Goal: Task Accomplishment & Management: Complete application form

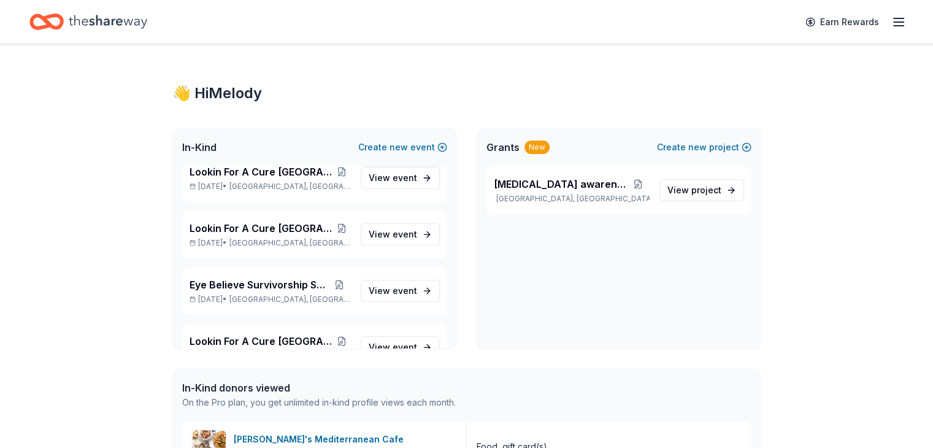
scroll to position [1084, 0]
click at [393, 290] on span "event" at bounding box center [405, 290] width 25 height 10
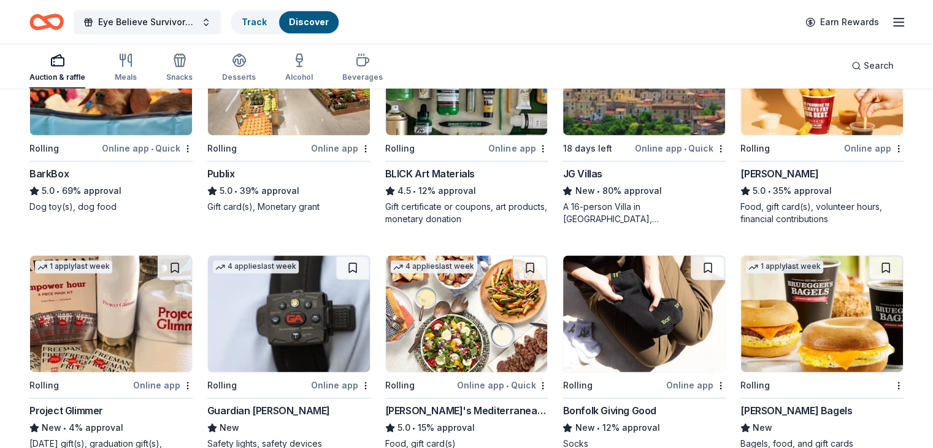
scroll to position [1695, 0]
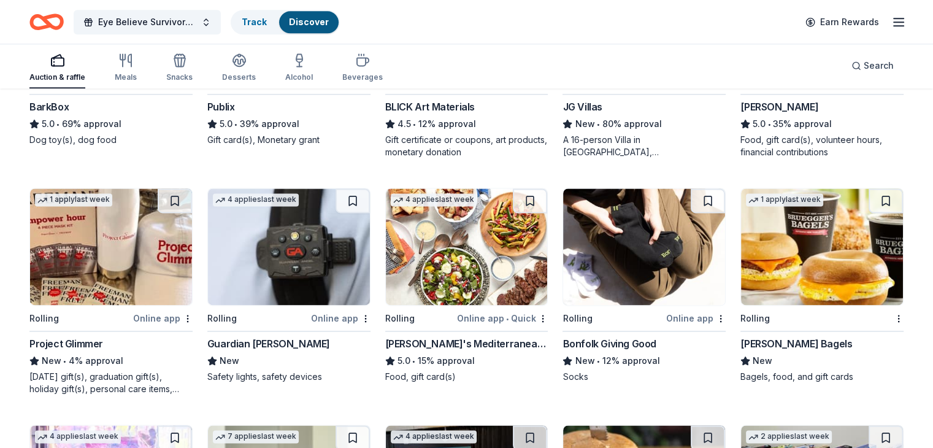
click at [839, 252] on img at bounding box center [822, 246] width 162 height 117
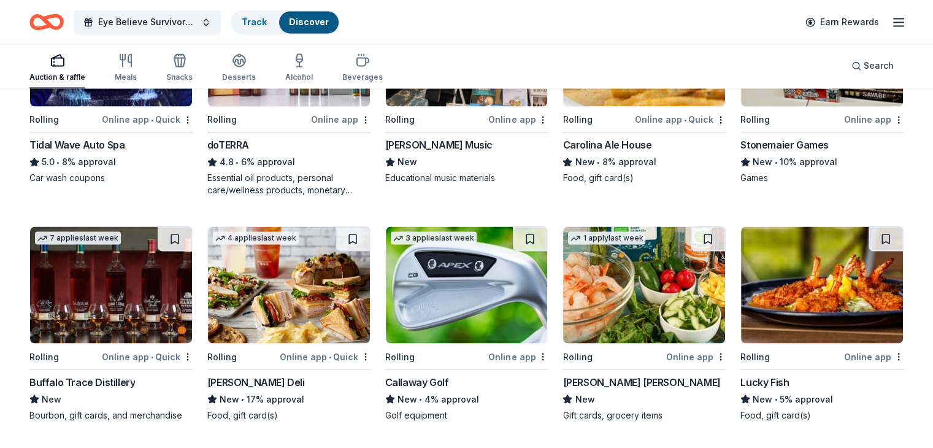
scroll to position [2261, 0]
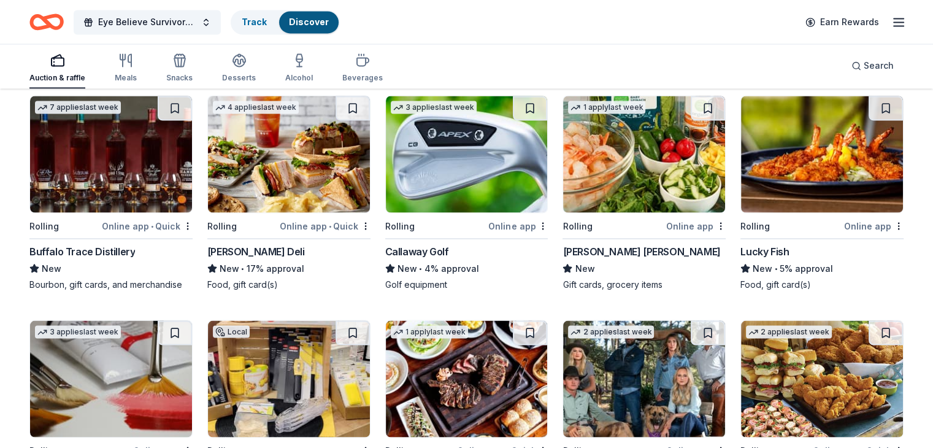
click at [617, 163] on img at bounding box center [644, 154] width 162 height 117
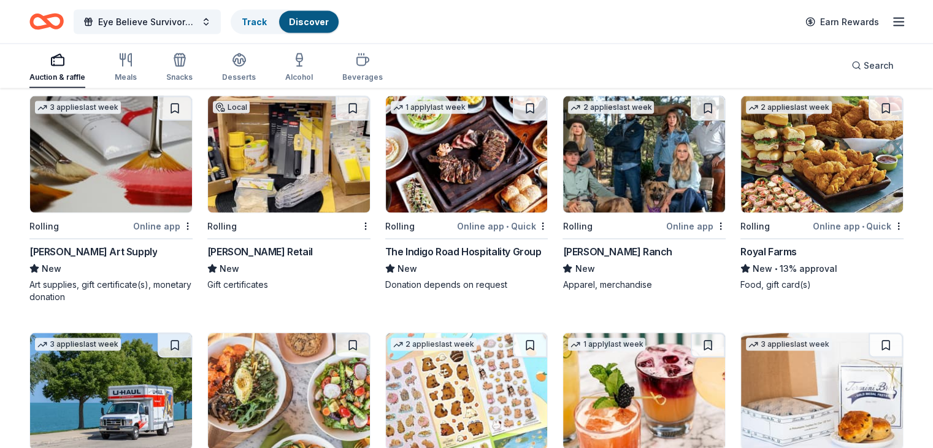
scroll to position [2507, 0]
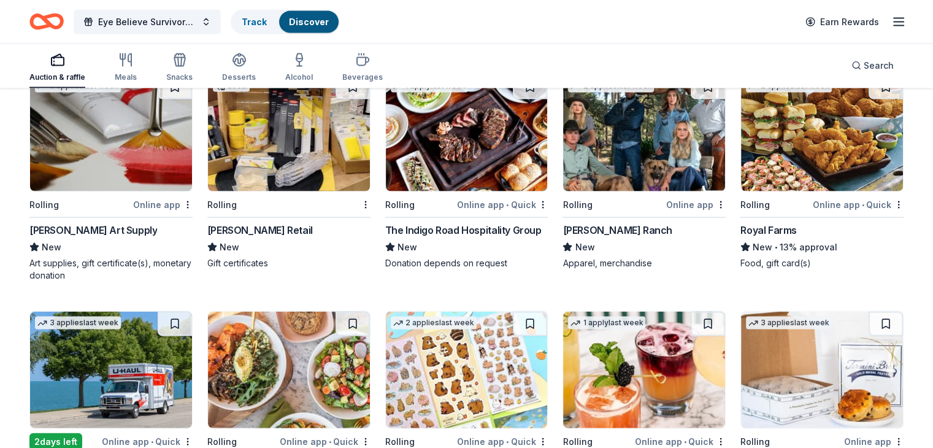
click at [812, 144] on img at bounding box center [822, 133] width 162 height 117
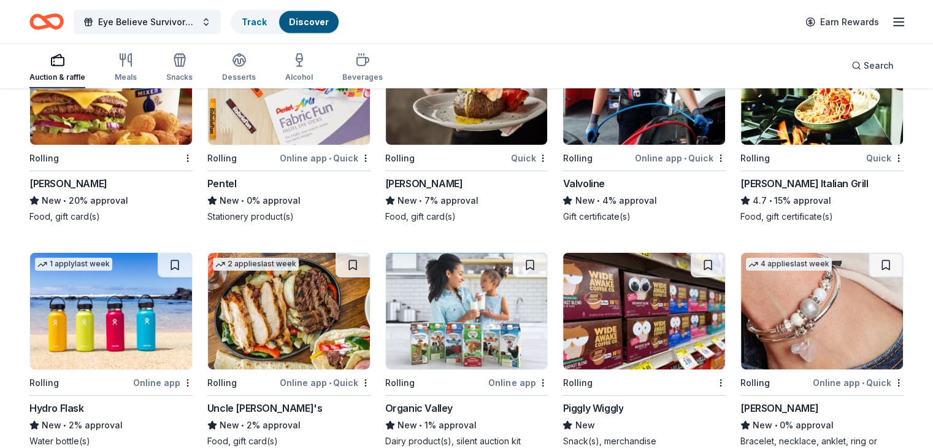
scroll to position [4054, 0]
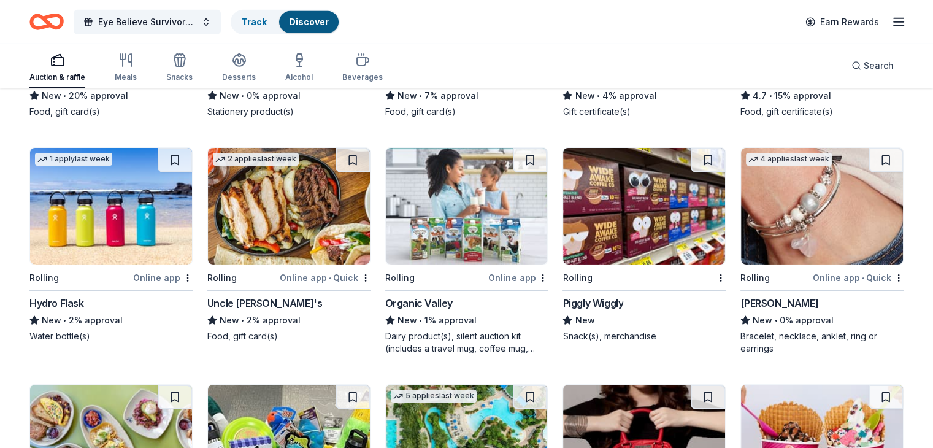
click at [600, 226] on img at bounding box center [644, 206] width 162 height 117
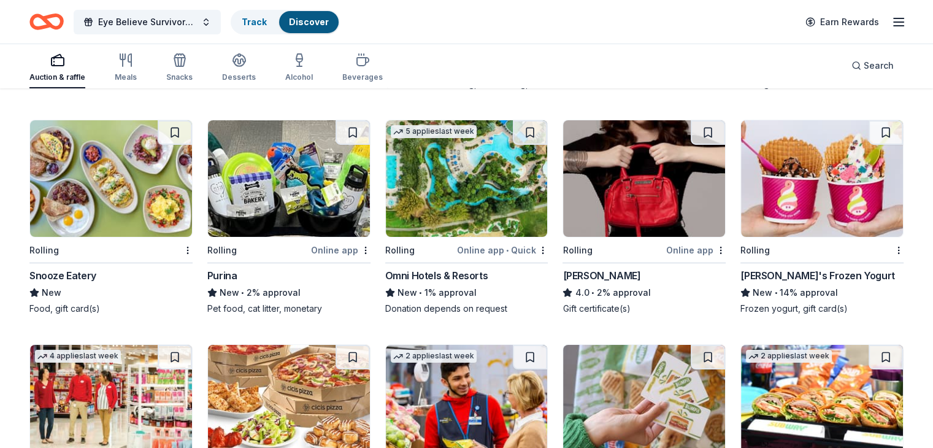
scroll to position [4484, 0]
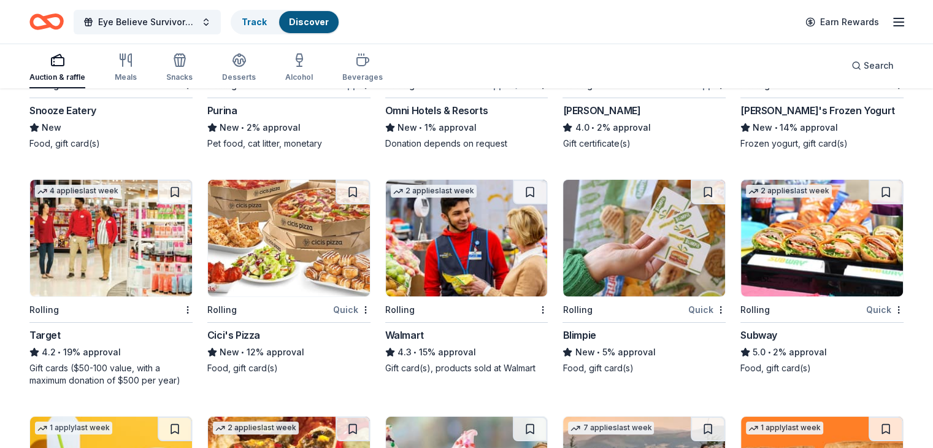
click at [139, 259] on img at bounding box center [111, 238] width 162 height 117
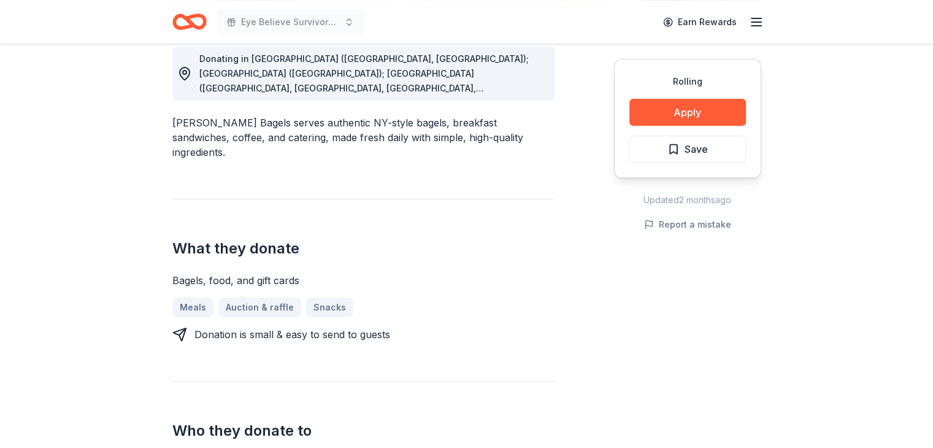
scroll to position [368, 0]
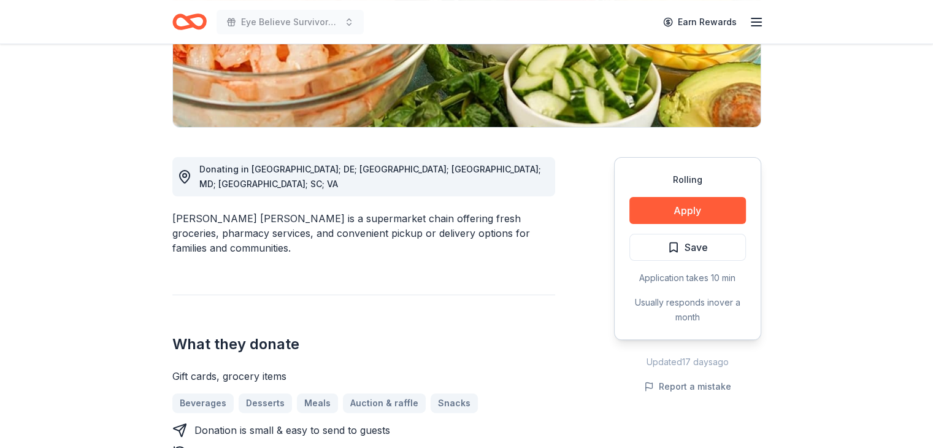
scroll to position [307, 0]
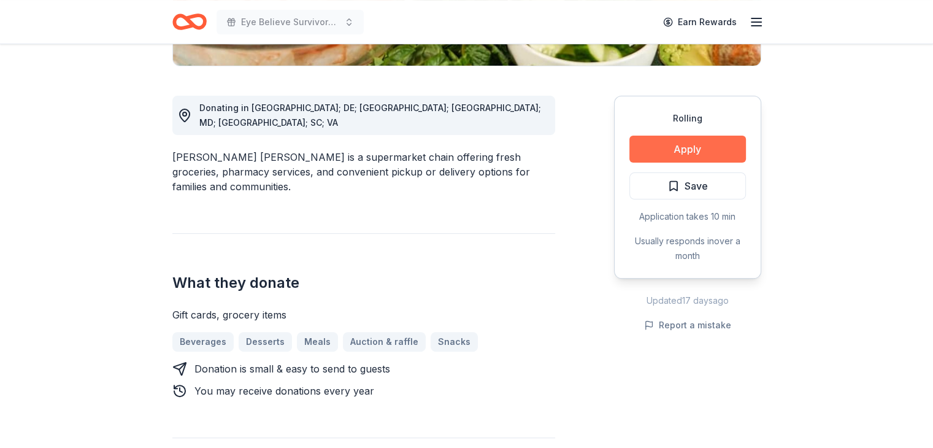
click at [699, 153] on button "Apply" at bounding box center [687, 149] width 117 height 27
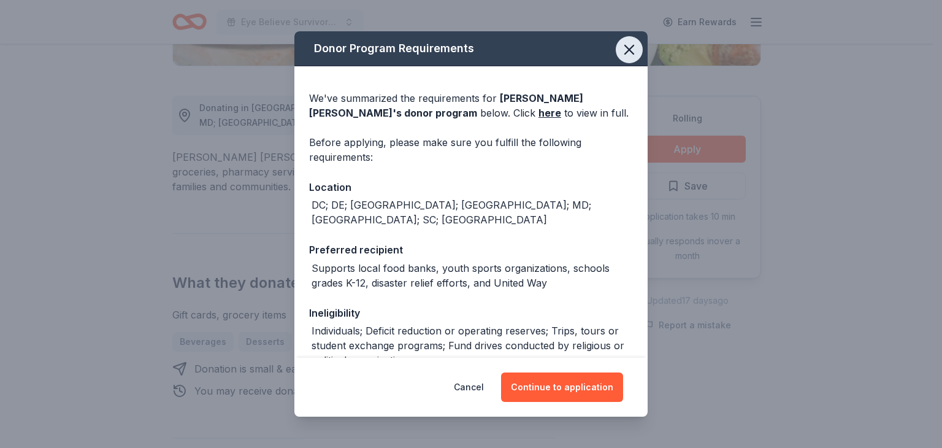
click at [624, 50] on icon "button" at bounding box center [629, 49] width 17 height 17
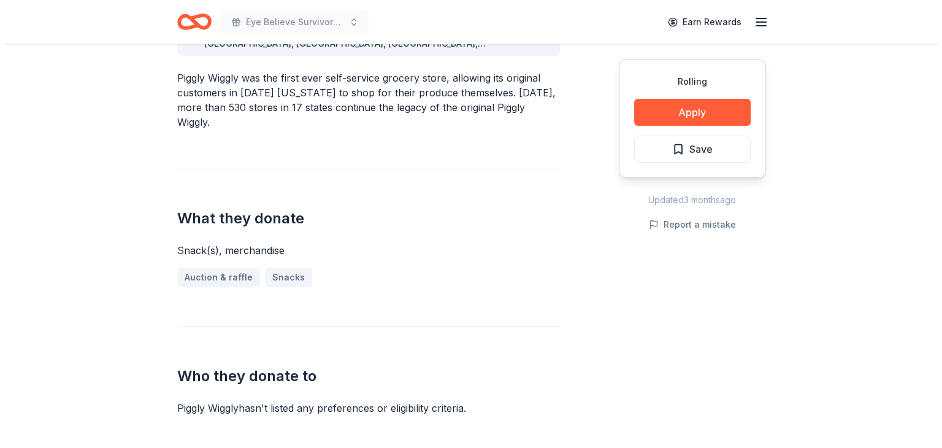
scroll to position [429, 0]
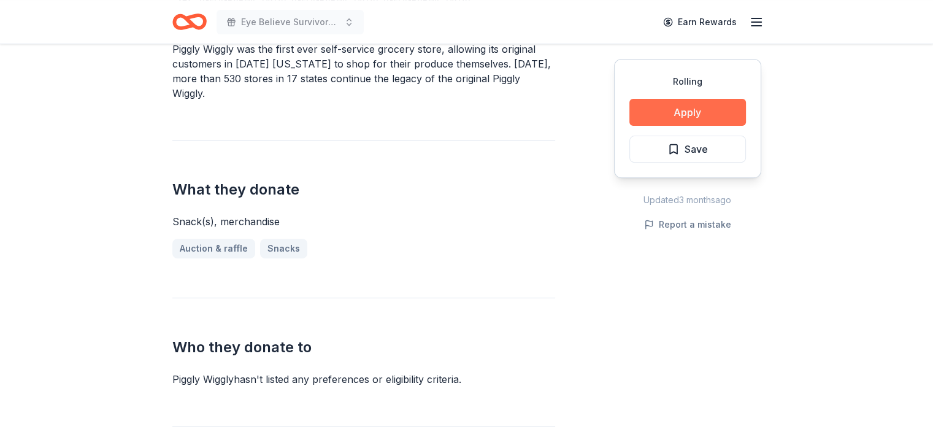
click at [683, 112] on button "Apply" at bounding box center [687, 112] width 117 height 27
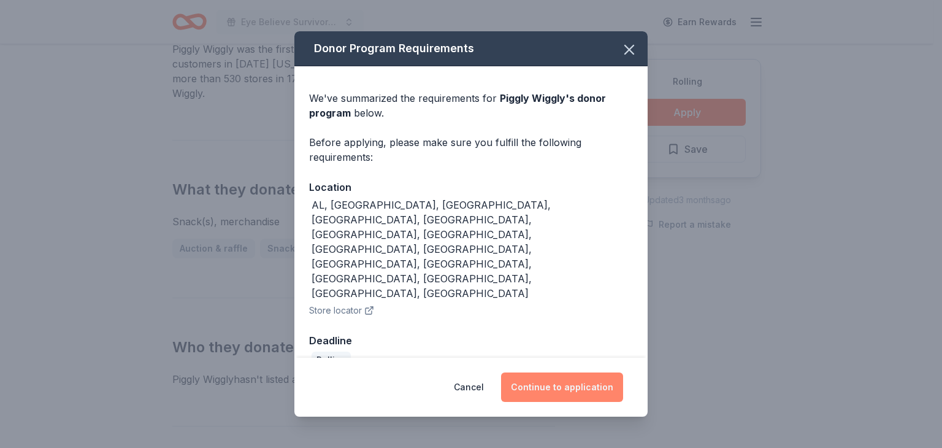
click at [558, 372] on button "Continue to application" at bounding box center [562, 386] width 122 height 29
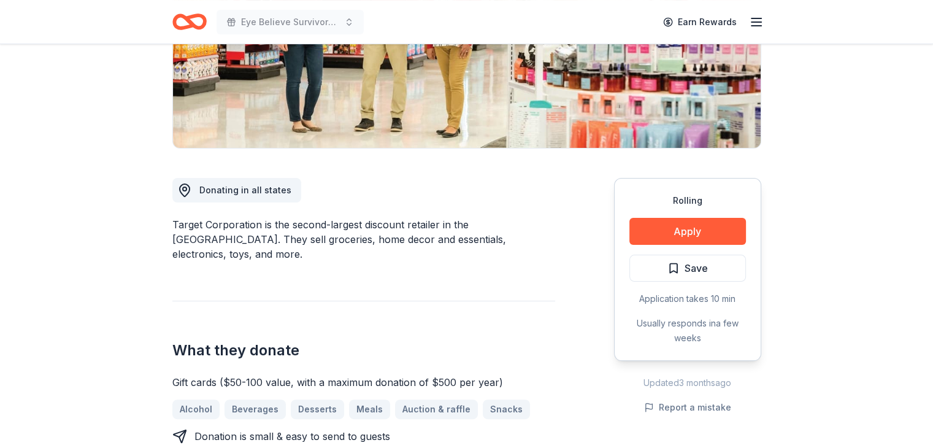
scroll to position [245, 0]
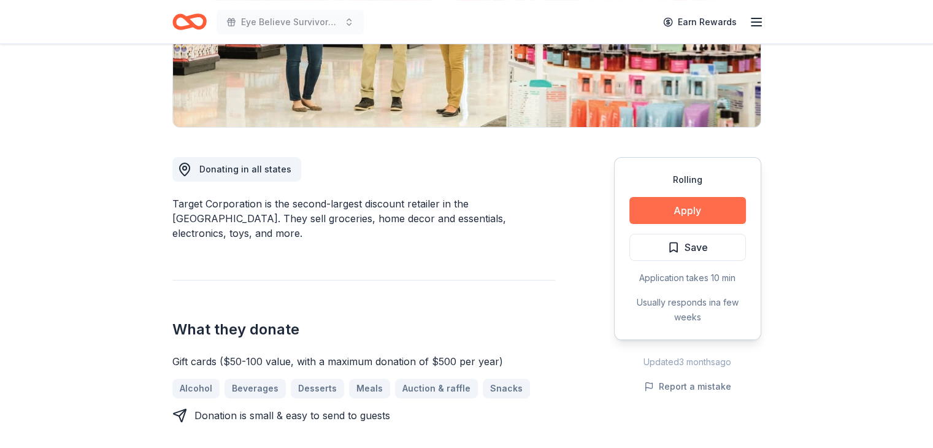
click at [697, 207] on button "Apply" at bounding box center [687, 210] width 117 height 27
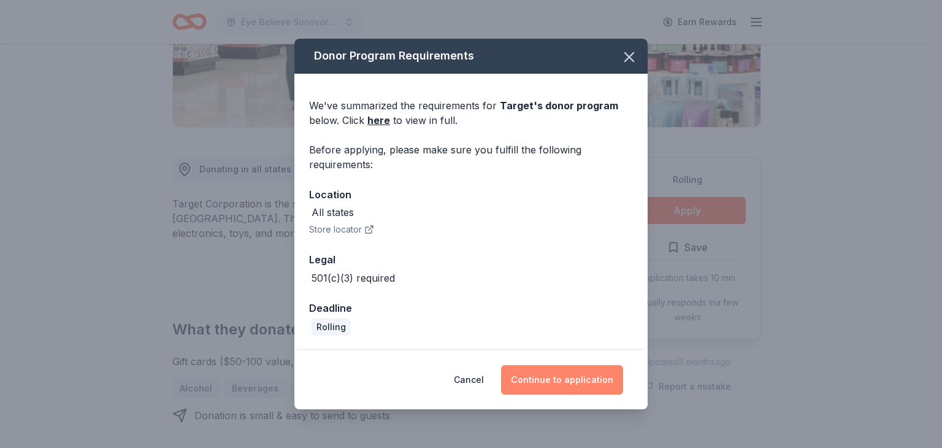
click at [581, 381] on button "Continue to application" at bounding box center [562, 379] width 122 height 29
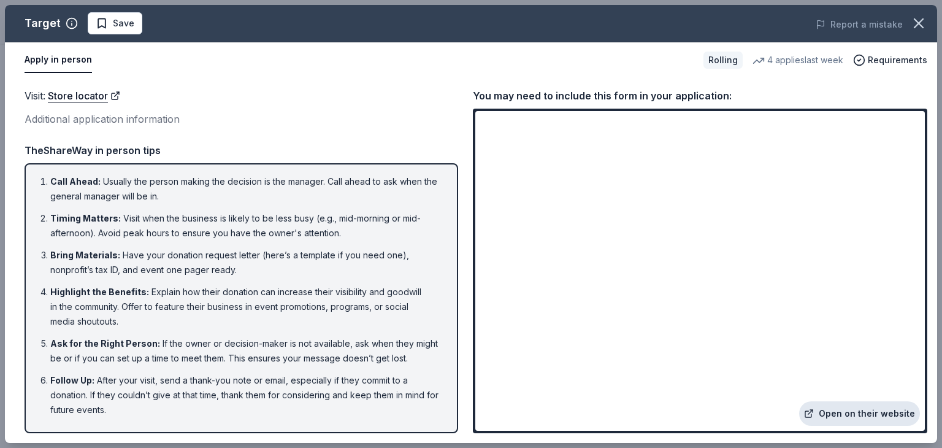
click at [854, 416] on link "Open on their website" at bounding box center [859, 413] width 121 height 25
click at [918, 21] on icon "button" at bounding box center [919, 23] width 9 height 9
